Goal: Navigation & Orientation: Find specific page/section

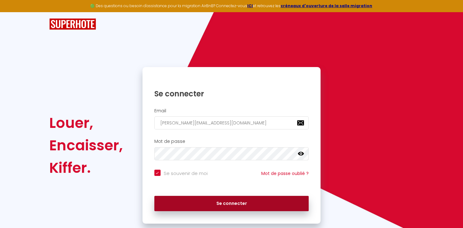
click at [228, 203] on button "Se connecter" at bounding box center [231, 204] width 155 height 16
checkbox input "true"
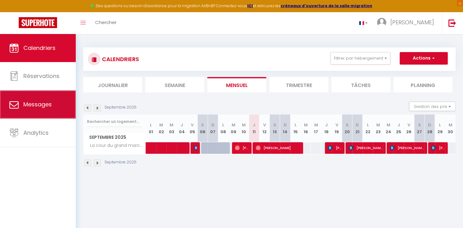
click at [42, 106] on span "Messages" at bounding box center [37, 104] width 28 height 8
select select "message"
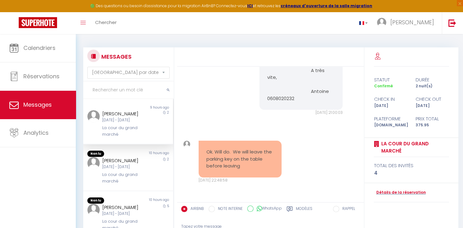
scroll to position [871, 0]
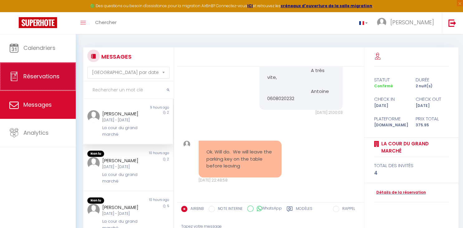
click at [47, 80] on span "Réservations" at bounding box center [41, 76] width 36 height 8
select select "not_cancelled"
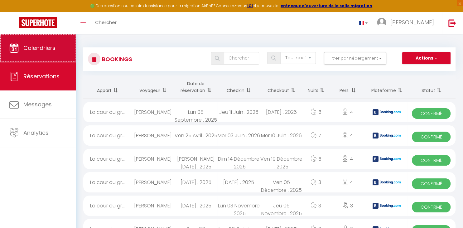
click at [32, 47] on span "Calendriers" at bounding box center [39, 48] width 32 height 8
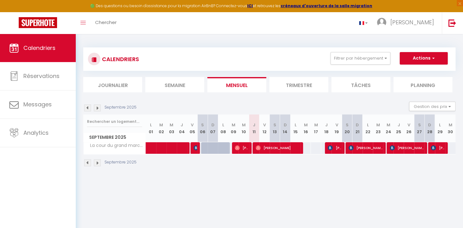
click at [295, 86] on li "Trimestre" at bounding box center [299, 84] width 59 height 15
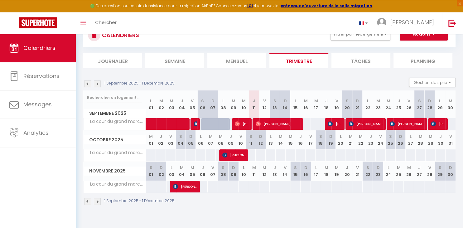
scroll to position [34, 0]
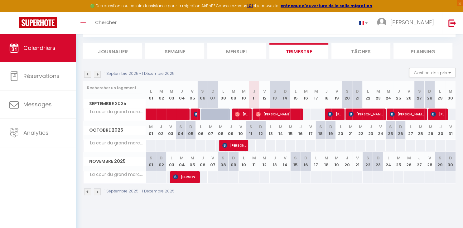
click at [97, 190] on img at bounding box center [97, 191] width 7 height 7
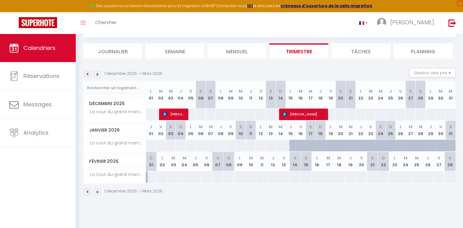
click at [97, 190] on img at bounding box center [97, 191] width 7 height 7
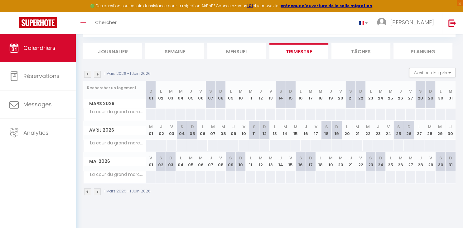
click at [97, 190] on img at bounding box center [97, 191] width 7 height 7
